Goal: Check status: Check status

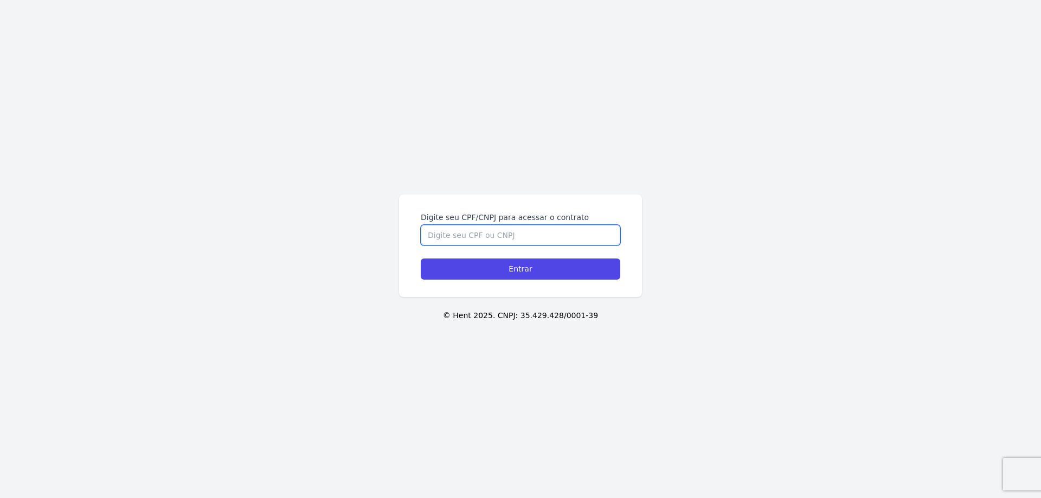
click at [467, 236] on input "Digite seu CPF/CNPJ para acessar o contrato" at bounding box center [520, 235] width 199 height 21
type input "02322975923"
click at [499, 273] on input "Entrar" at bounding box center [520, 269] width 199 height 21
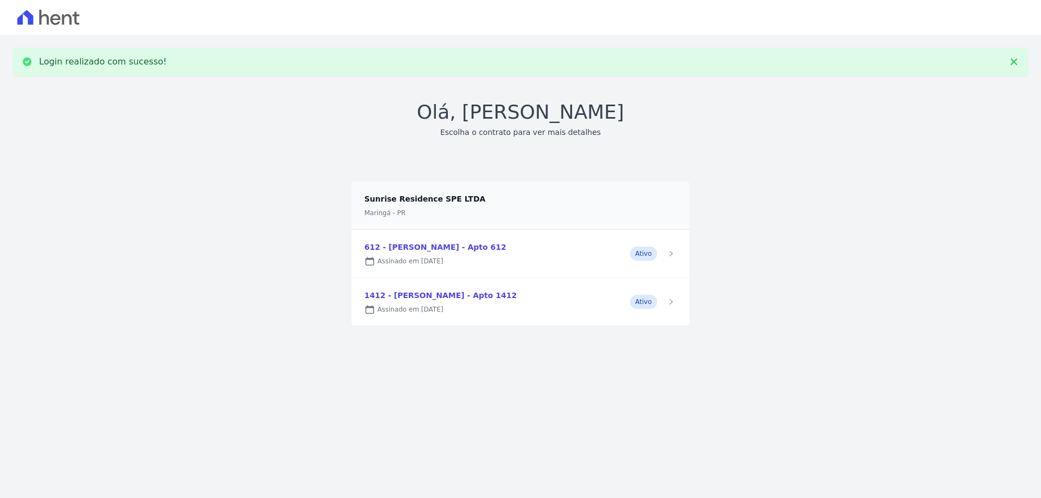
click at [649, 255] on link at bounding box center [520, 254] width 338 height 48
click at [646, 305] on link at bounding box center [520, 302] width 338 height 48
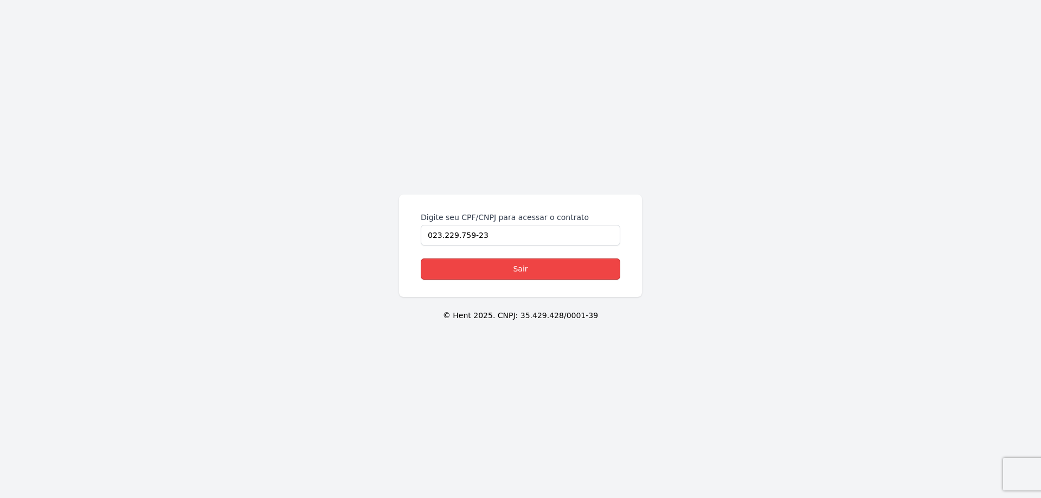
click at [536, 269] on link "Sair" at bounding box center [520, 269] width 199 height 21
